Goal: Check status: Check status

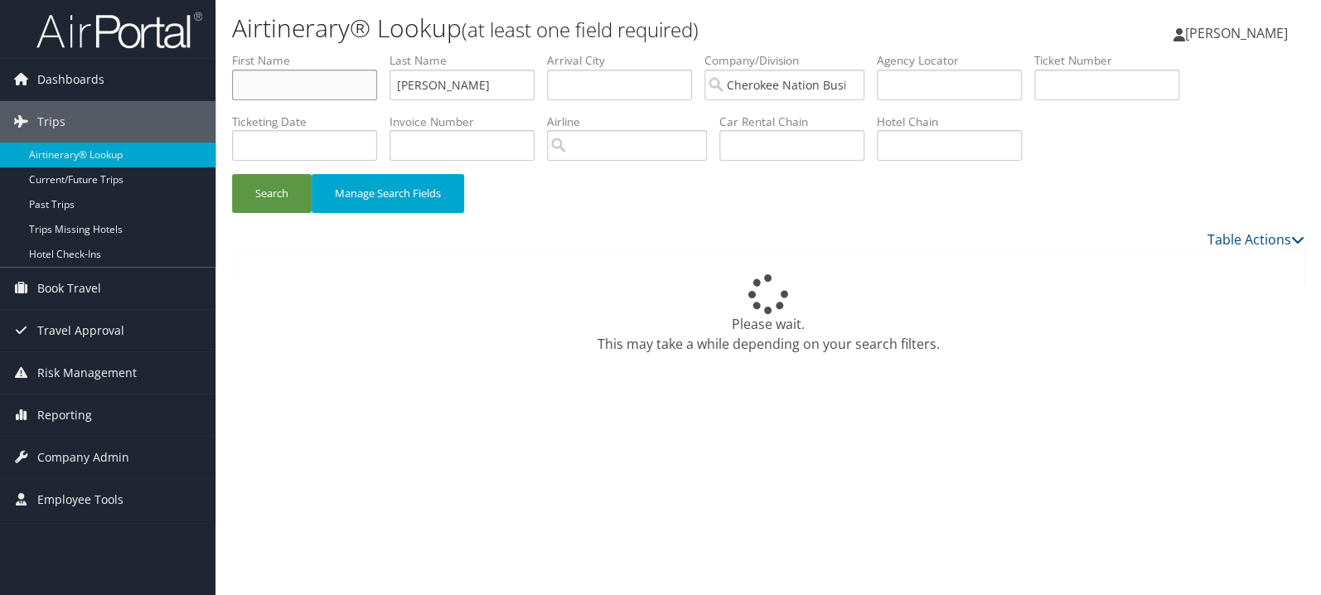
click at [344, 85] on input "text" at bounding box center [304, 85] width 145 height 31
type input "charlene"
type input "wallace"
click at [232, 174] on button "Search" at bounding box center [272, 193] width 80 height 39
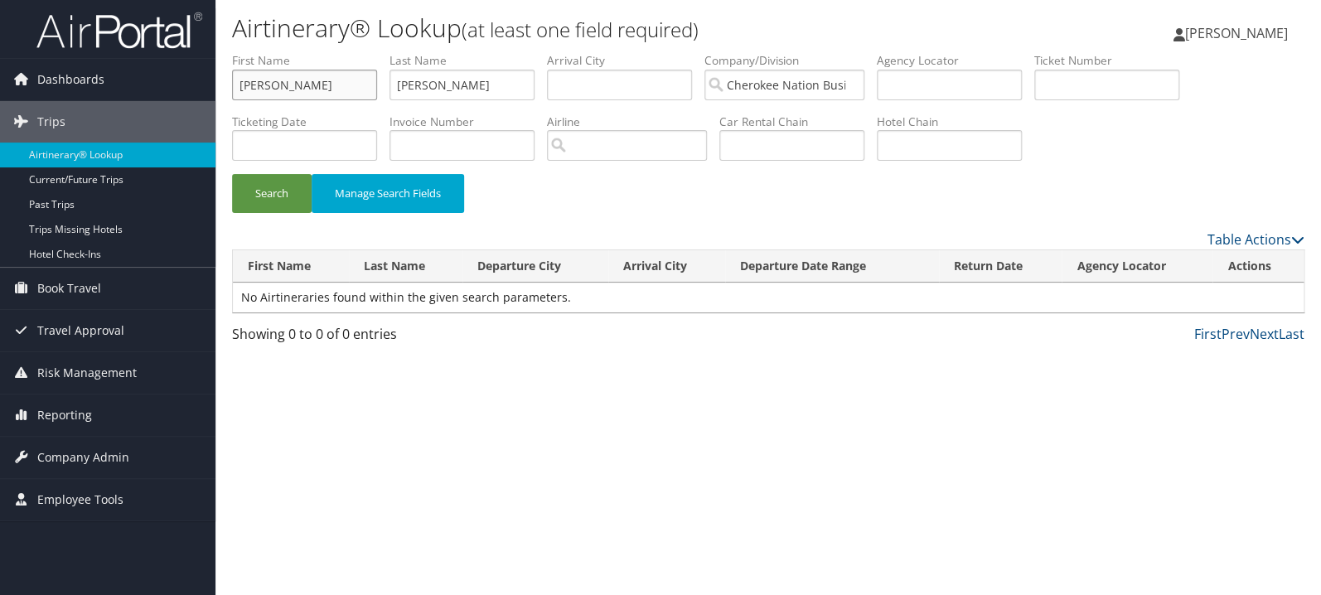
click at [319, 83] on input "charlene" at bounding box center [304, 85] width 145 height 31
click at [232, 174] on button "Search" at bounding box center [272, 193] width 80 height 39
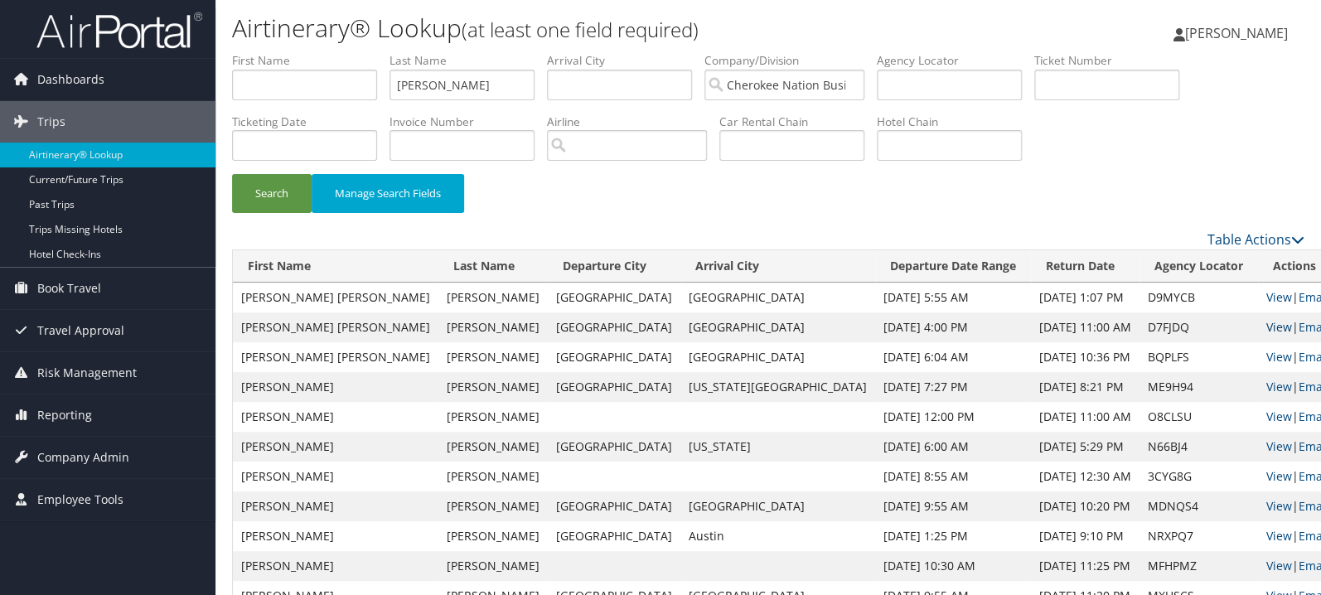
click at [1266, 330] on link "View" at bounding box center [1279, 327] width 26 height 16
click at [1266, 298] on link "View" at bounding box center [1279, 297] width 26 height 16
drag, startPoint x: 472, startPoint y: 85, endPoint x: 278, endPoint y: 82, distance: 193.9
click at [389, 82] on input "wallace" at bounding box center [461, 85] width 145 height 31
type input "gibson"
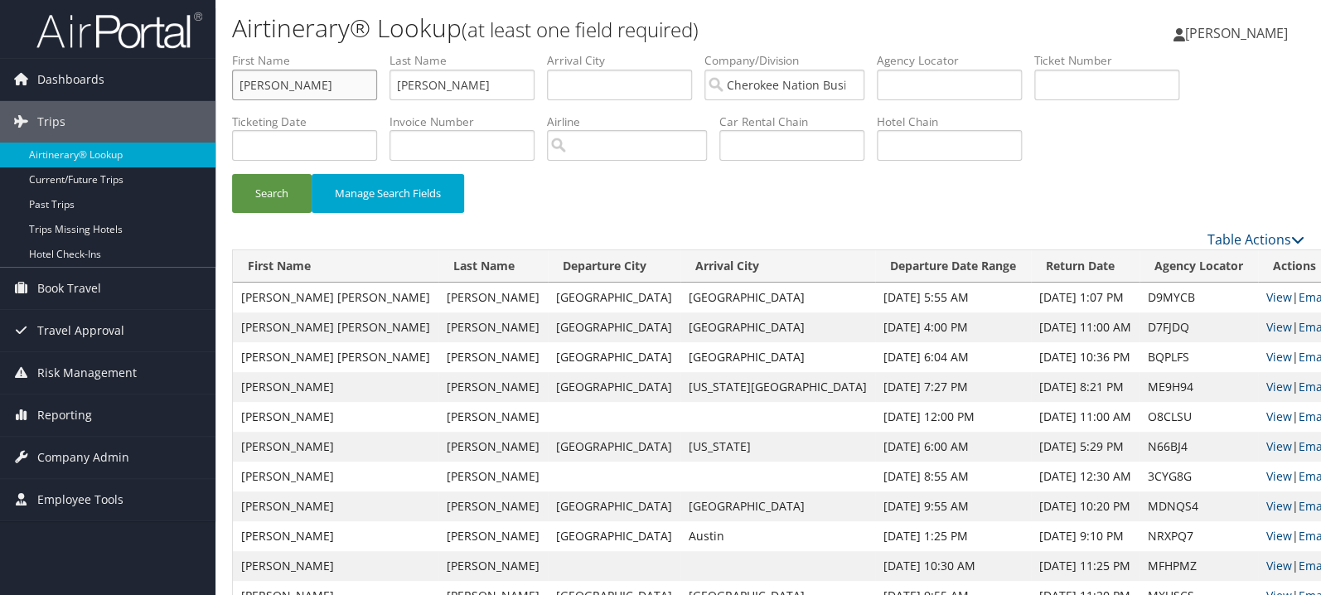
type input "andrew"
click at [232, 174] on button "Search" at bounding box center [272, 193] width 80 height 39
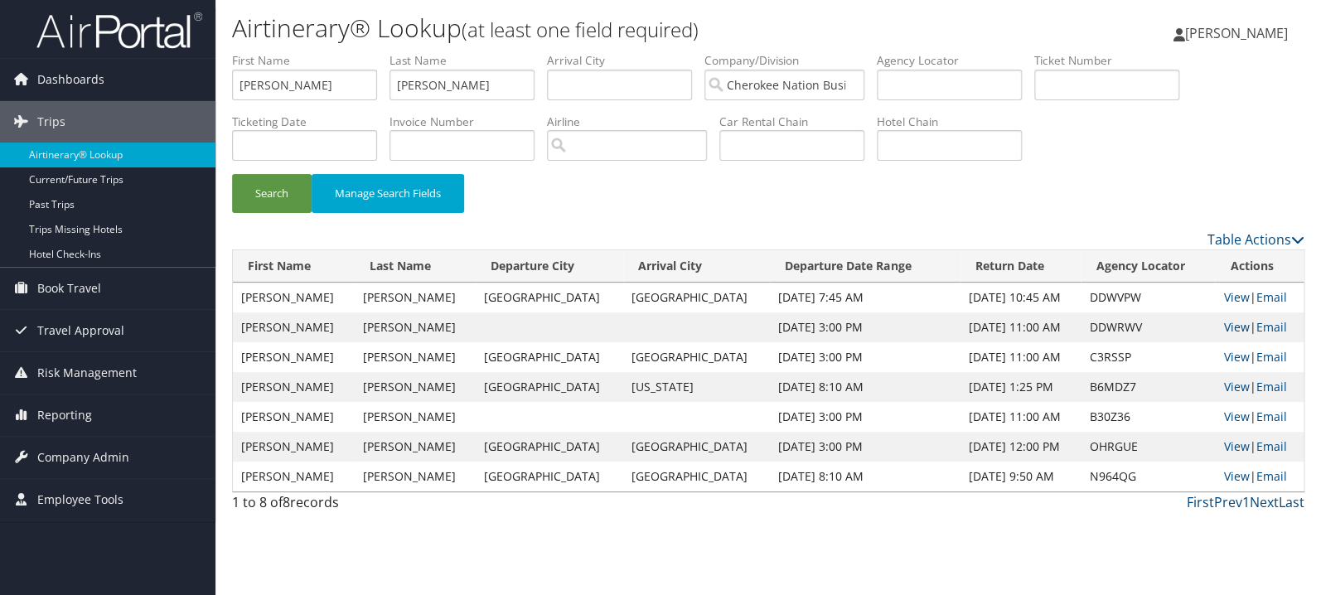
click at [1235, 326] on link "View" at bounding box center [1236, 327] width 26 height 16
click at [1223, 299] on link "View" at bounding box center [1236, 297] width 26 height 16
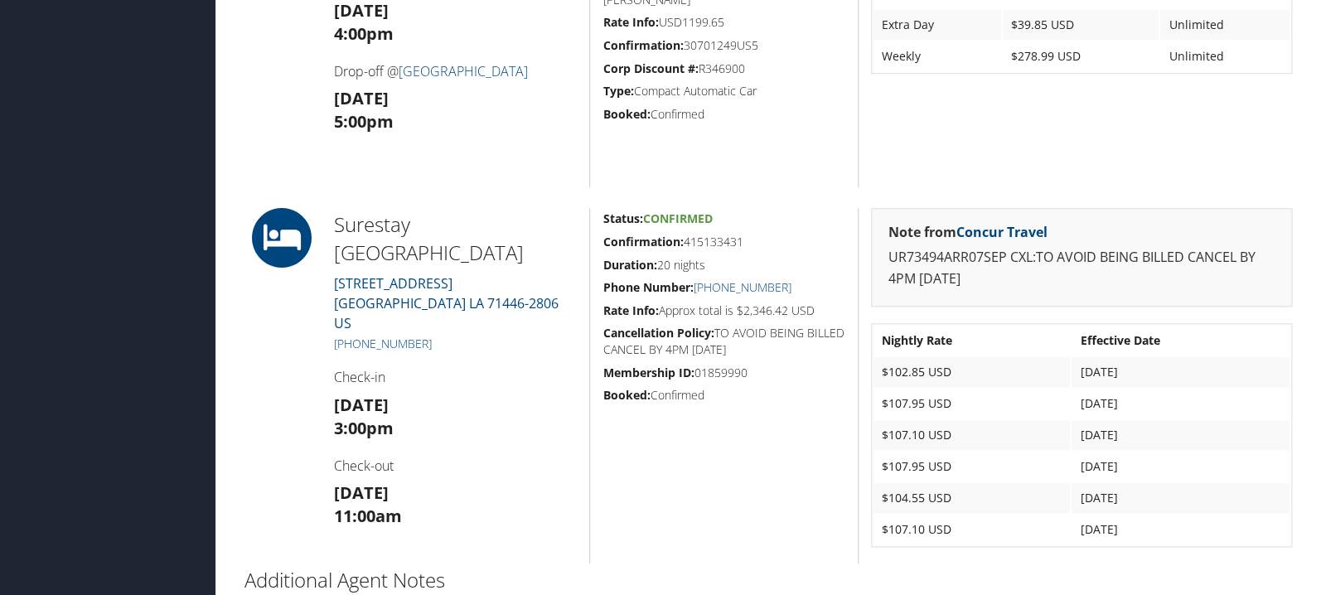
scroll to position [615, 0]
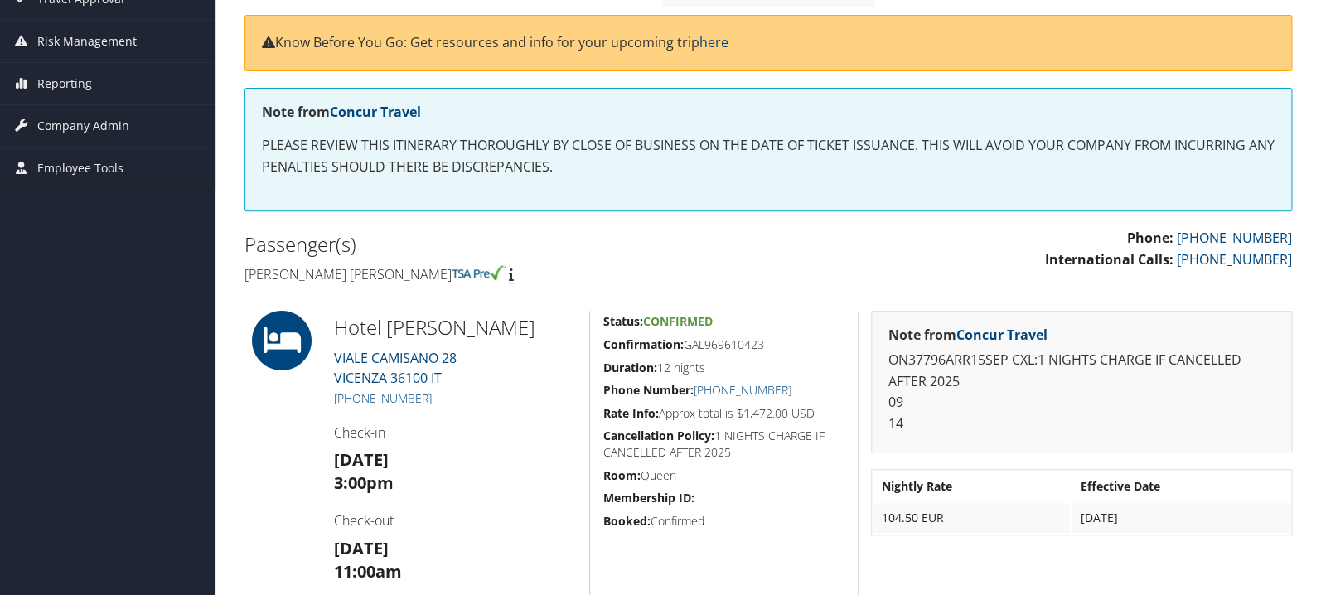
scroll to position [172, 0]
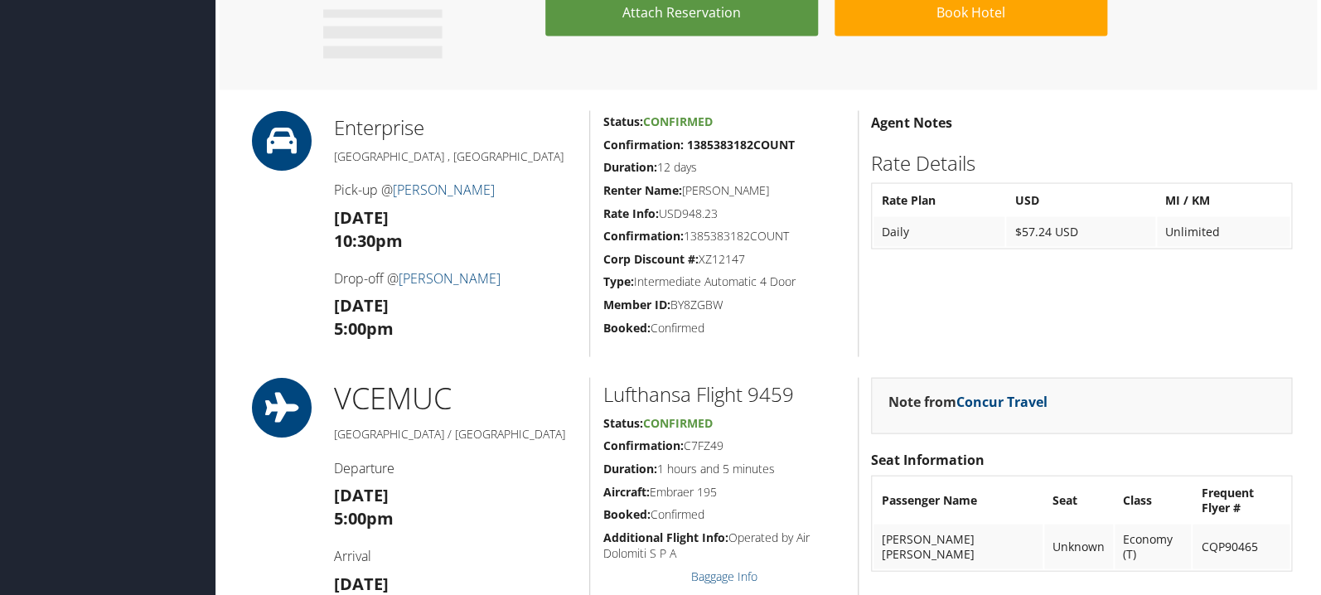
scroll to position [1318, 0]
